Goal: Task Accomplishment & Management: Use online tool/utility

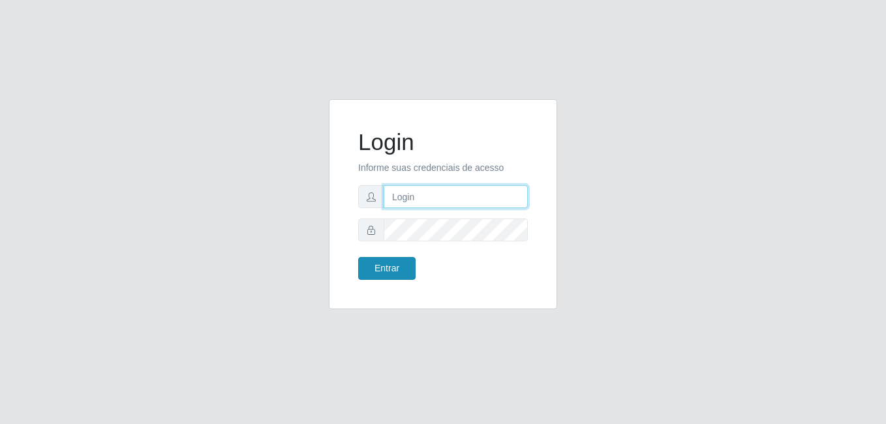
type input "samarab8@iwof"
click at [401, 270] on button "Entrar" at bounding box center [386, 268] width 57 height 23
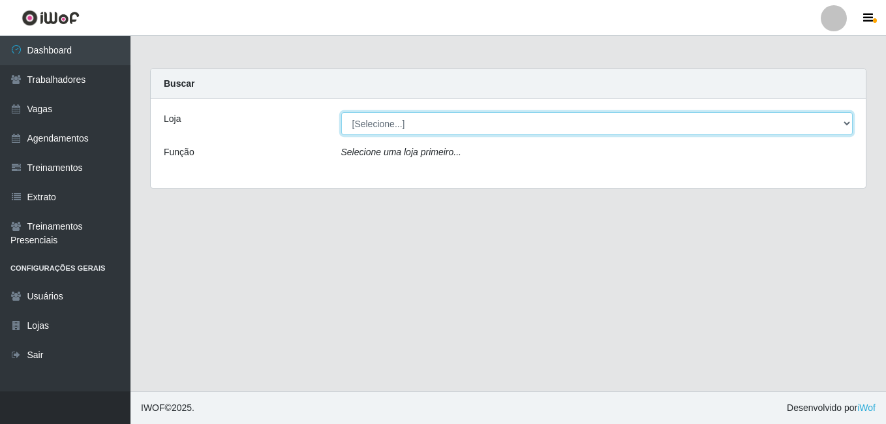
click at [417, 124] on select "[Selecione...] Bemais Supermercados - B8 [PERSON_NAME]" at bounding box center [597, 123] width 512 height 23
select select "413"
click at [341, 112] on select "[Selecione...] Bemais Supermercados - B8 [PERSON_NAME]" at bounding box center [597, 123] width 512 height 23
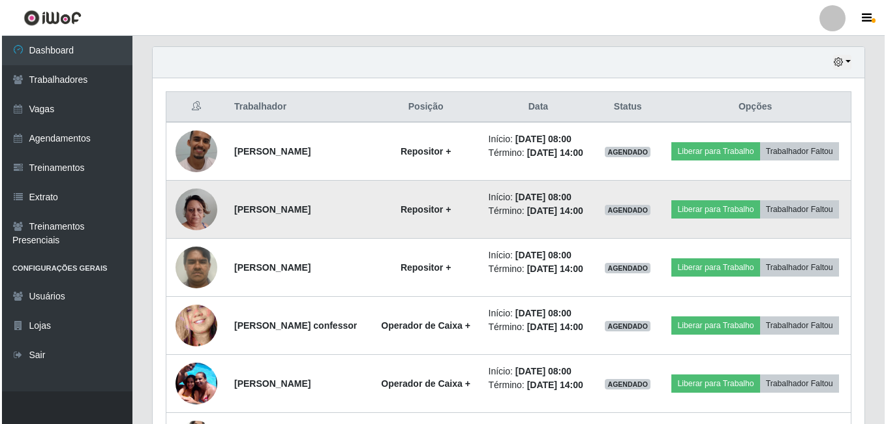
scroll to position [427, 0]
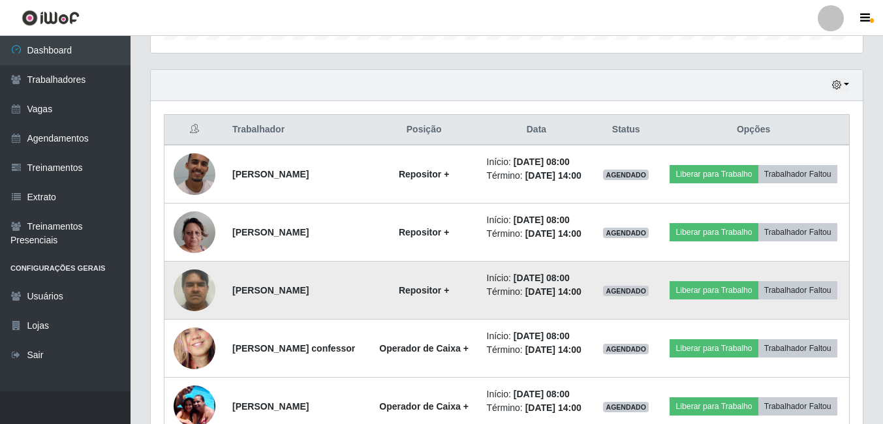
click at [188, 310] on img at bounding box center [195, 289] width 42 height 55
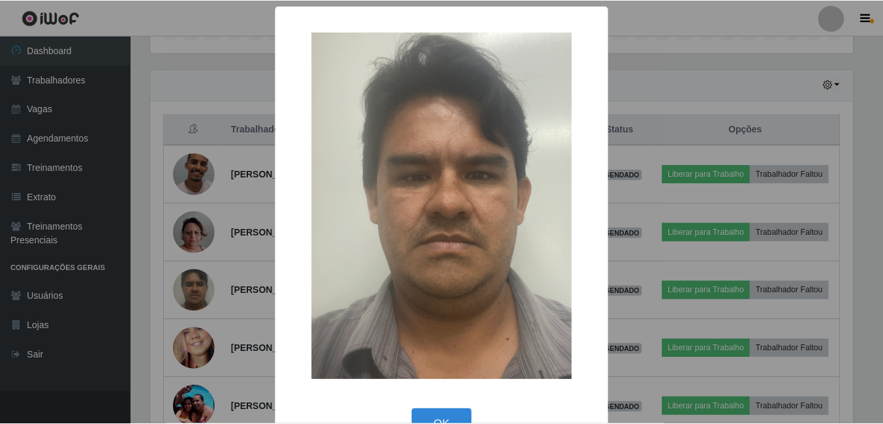
scroll to position [271, 706]
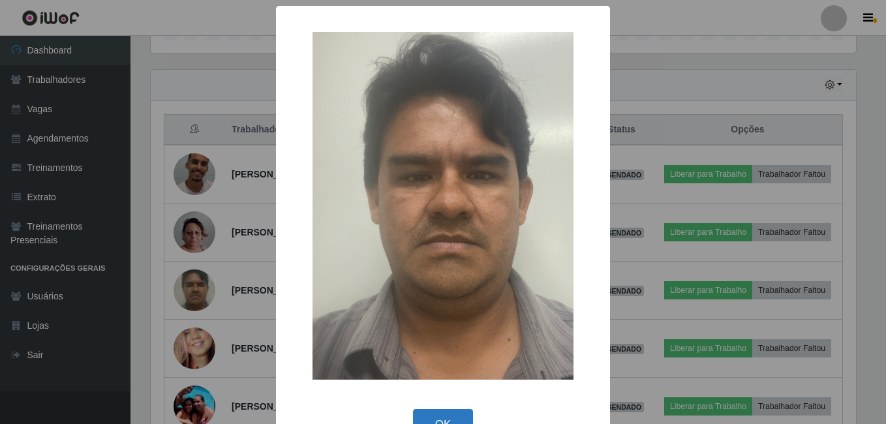
click at [446, 413] on button "OK" at bounding box center [443, 424] width 61 height 31
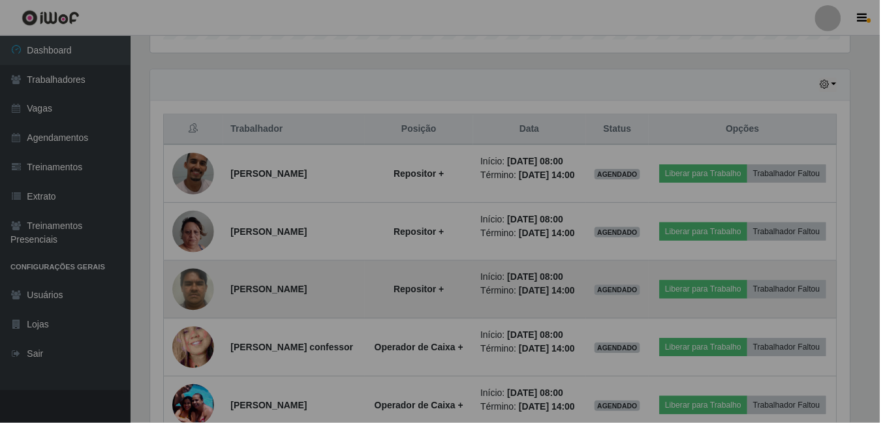
scroll to position [271, 712]
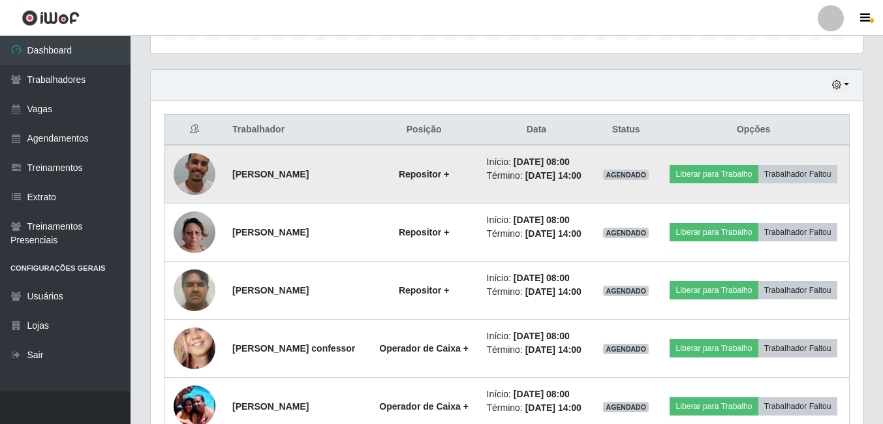
click at [196, 171] on img at bounding box center [195, 174] width 42 height 74
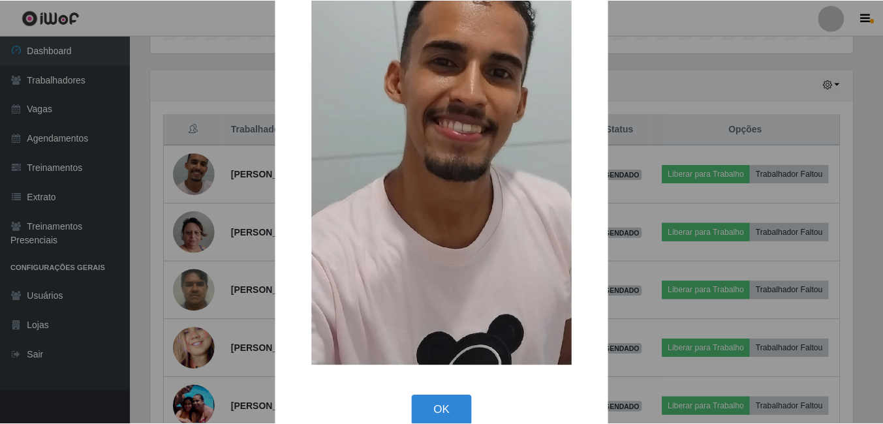
scroll to position [131, 0]
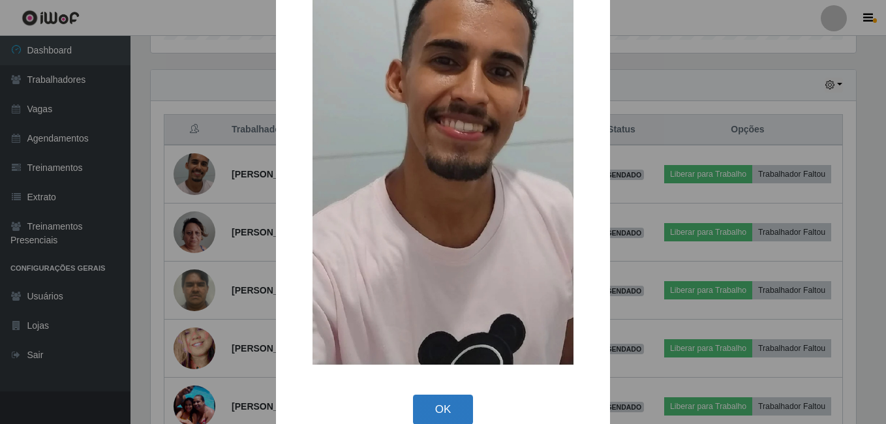
click at [430, 403] on button "OK" at bounding box center [443, 410] width 61 height 31
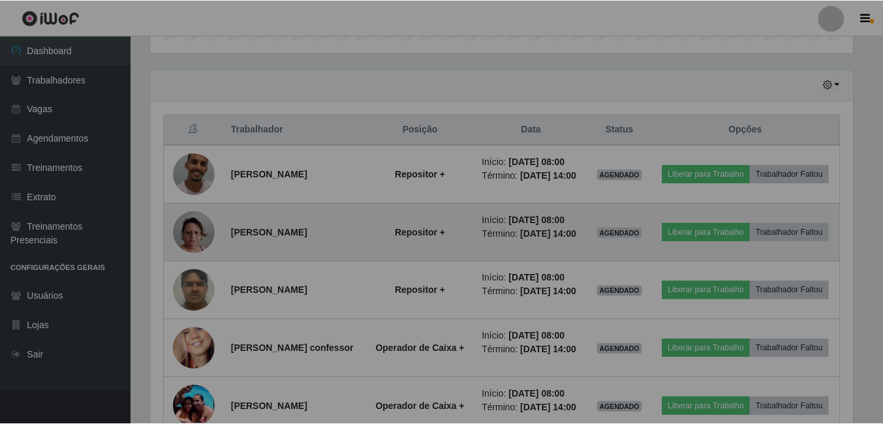
scroll to position [271, 712]
